Goal: Find specific page/section: Find specific page/section

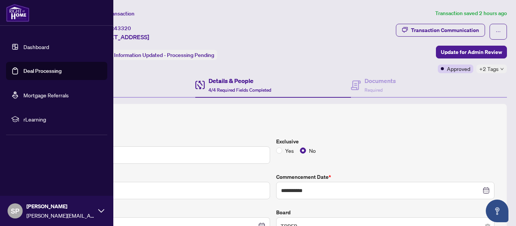
drag, startPoint x: 25, startPoint y: 43, endPoint x: 31, endPoint y: 45, distance: 6.3
click at [25, 43] on link "Dashboard" at bounding box center [36, 46] width 26 height 7
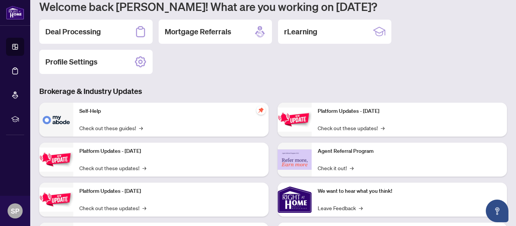
scroll to position [76, 0]
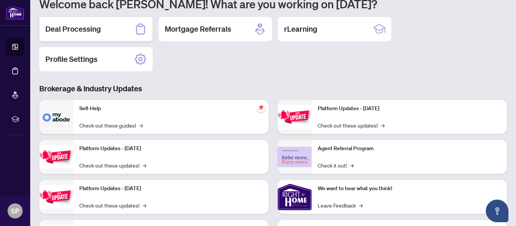
click at [76, 29] on h2 "Deal Processing" at bounding box center [73, 29] width 56 height 11
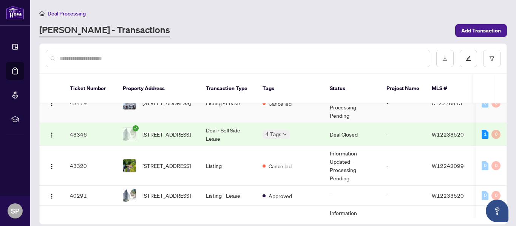
scroll to position [302, 0]
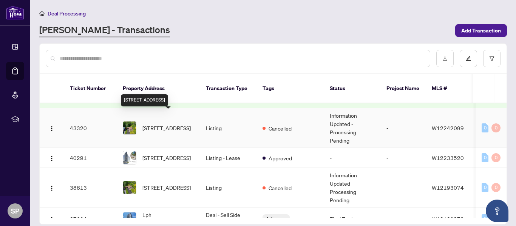
click at [161, 124] on span "[STREET_ADDRESS]" at bounding box center [166, 128] width 48 height 8
